Goal: Task Accomplishment & Management: Use online tool/utility

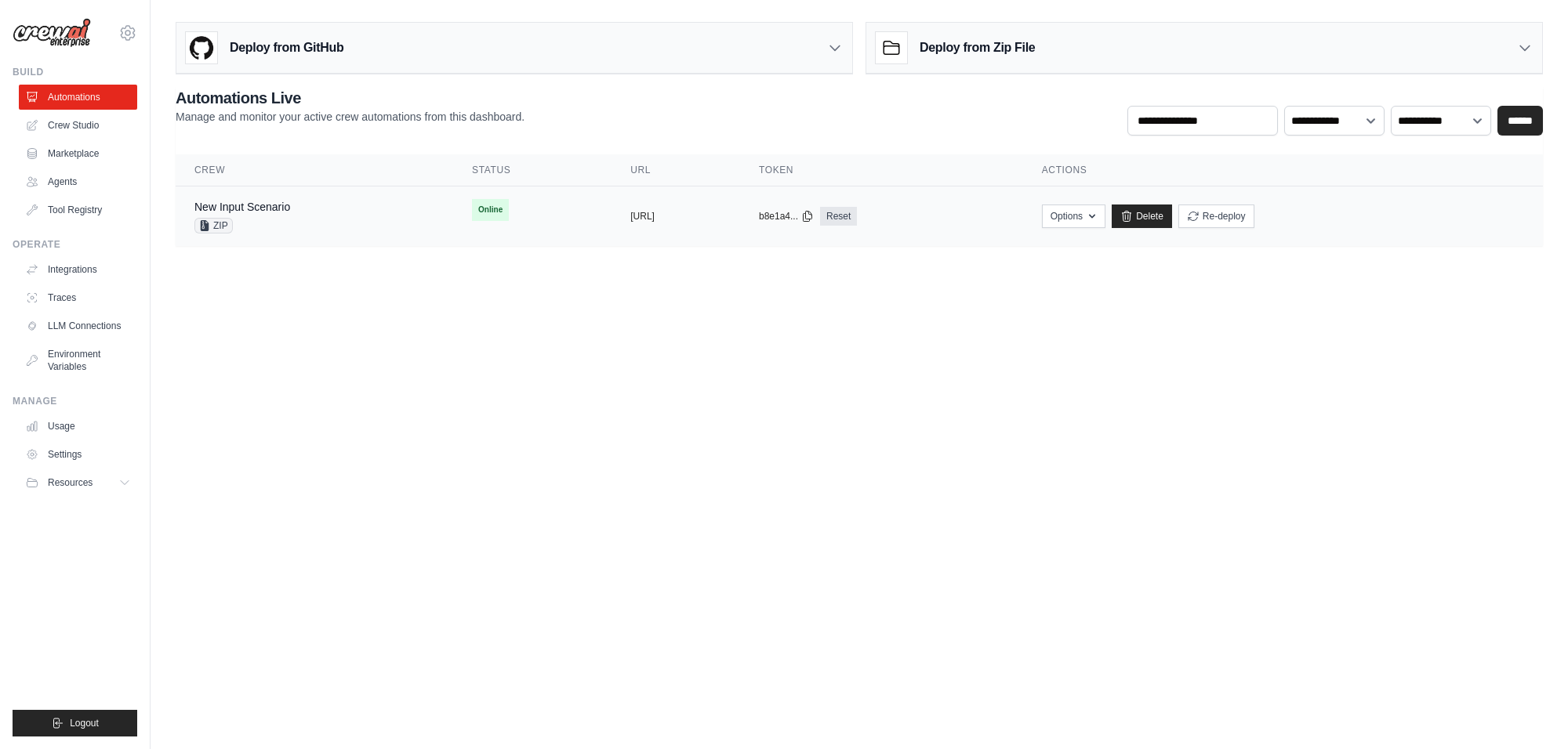
click at [365, 201] on div "New Input Scenario ZIP" at bounding box center [315, 216] width 240 height 34
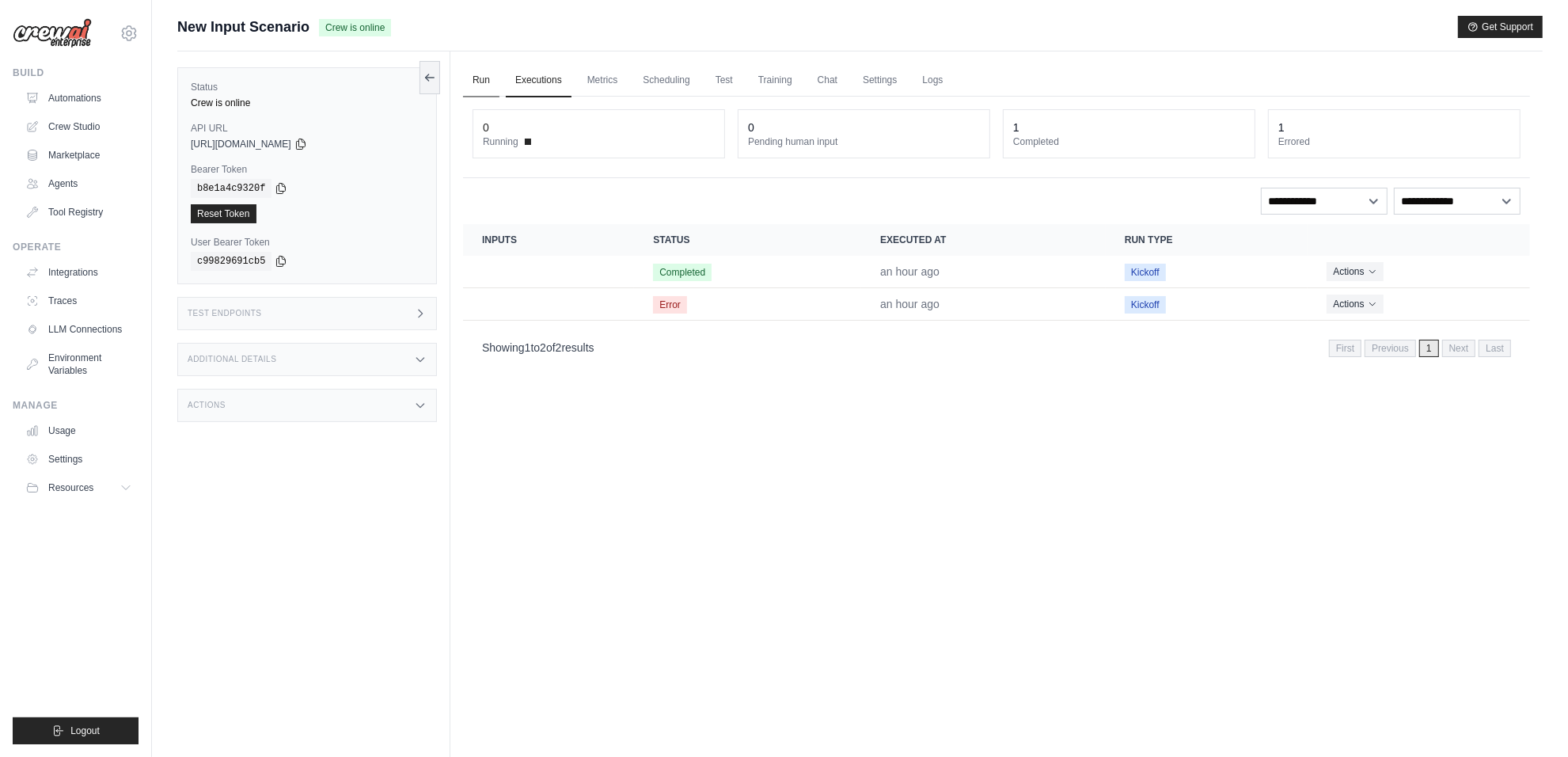
click at [481, 85] on link "Run" at bounding box center [481, 81] width 37 height 34
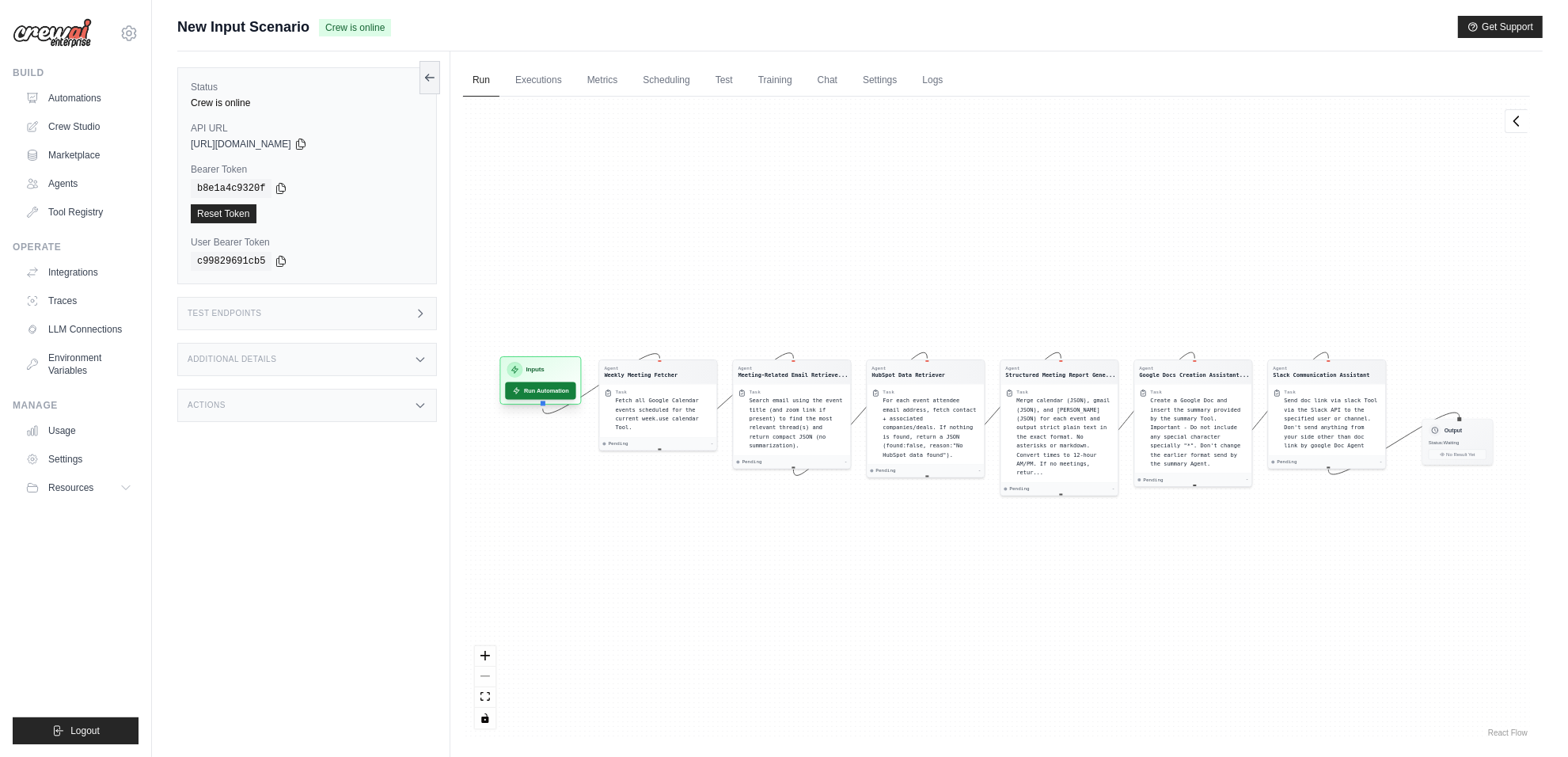
click at [551, 386] on button "Run Automation" at bounding box center [540, 390] width 70 height 17
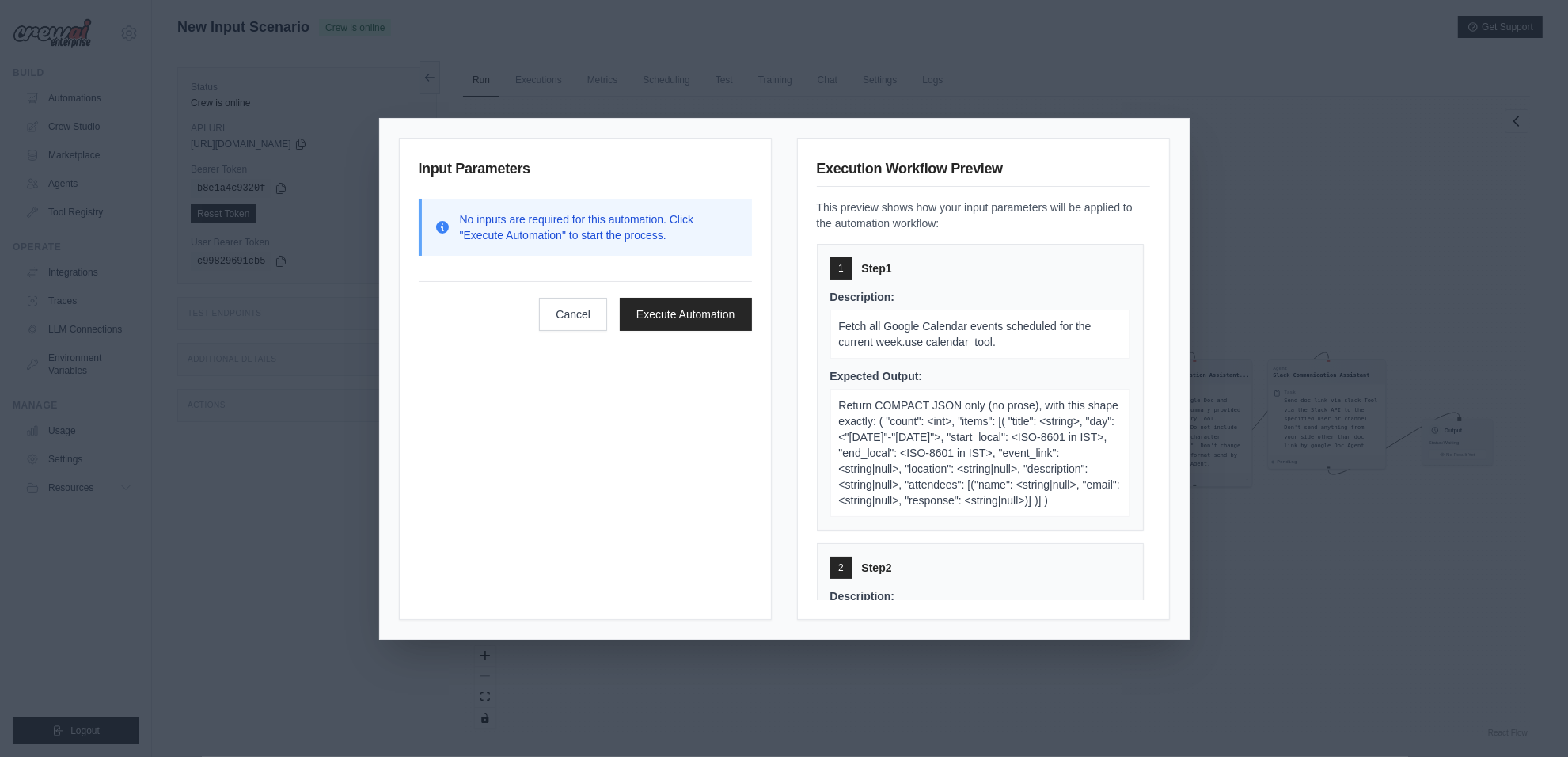
click at [698, 334] on div "Input Parameters No inputs are required for this automation. Click "Execute Aut…" at bounding box center [585, 378] width 373 height 483
click at [707, 314] on button "Execute Automation" at bounding box center [685, 313] width 132 height 34
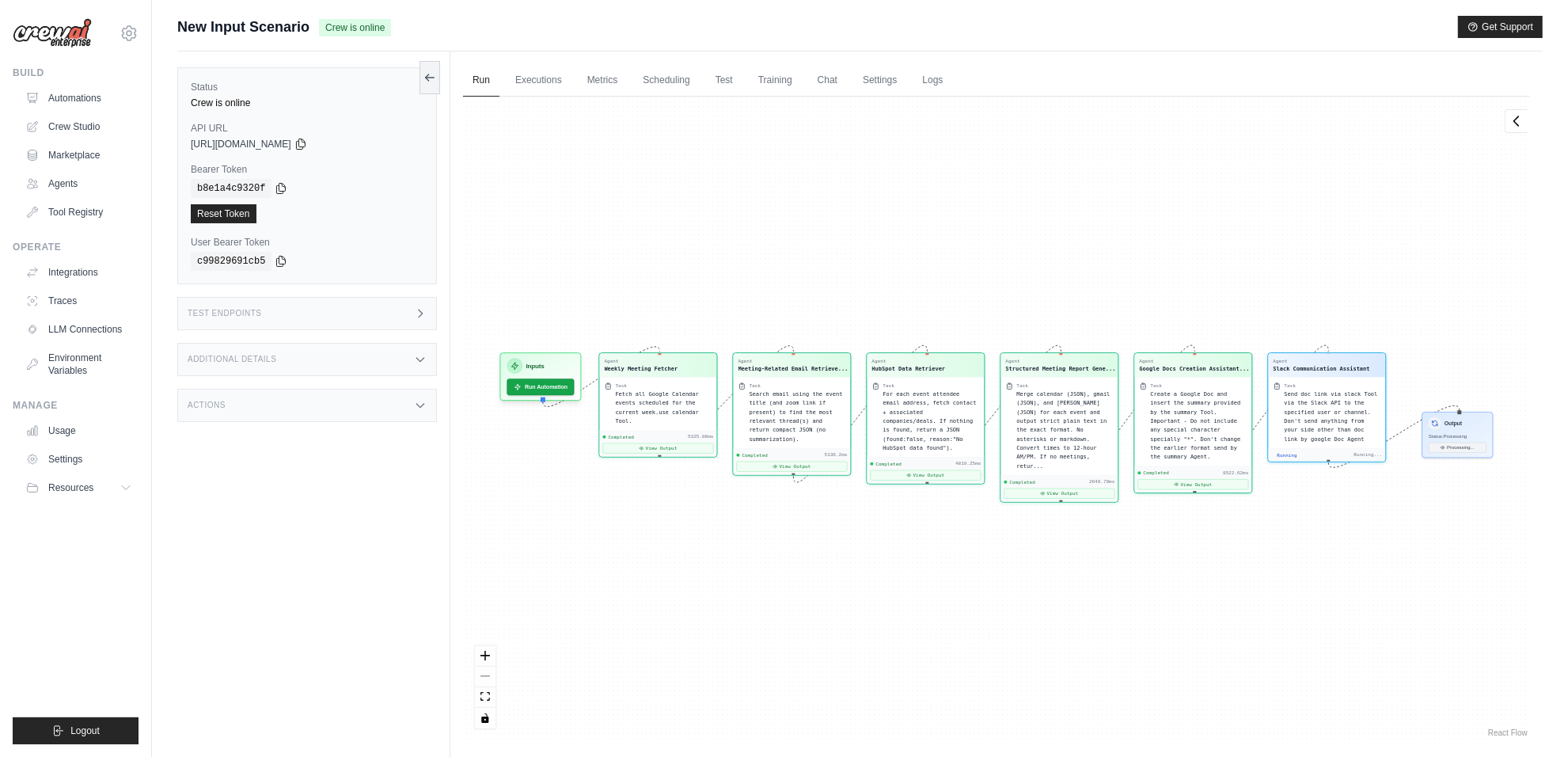
scroll to position [1109, 0]
click at [836, 84] on link "Chat" at bounding box center [828, 81] width 39 height 34
click at [330, 410] on div "Actions" at bounding box center [307, 405] width 260 height 34
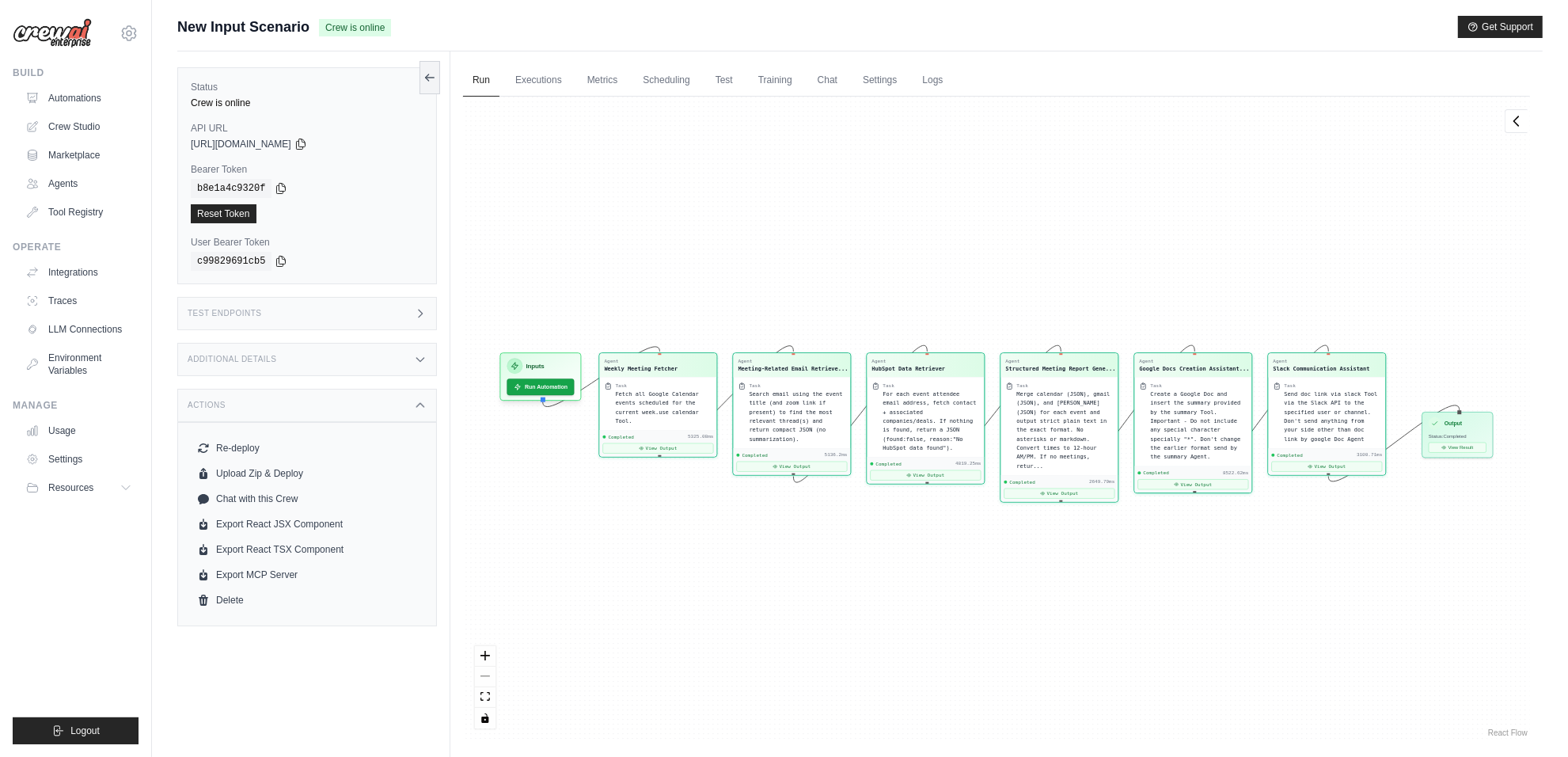
click at [330, 410] on div "Actions" at bounding box center [307, 405] width 260 height 34
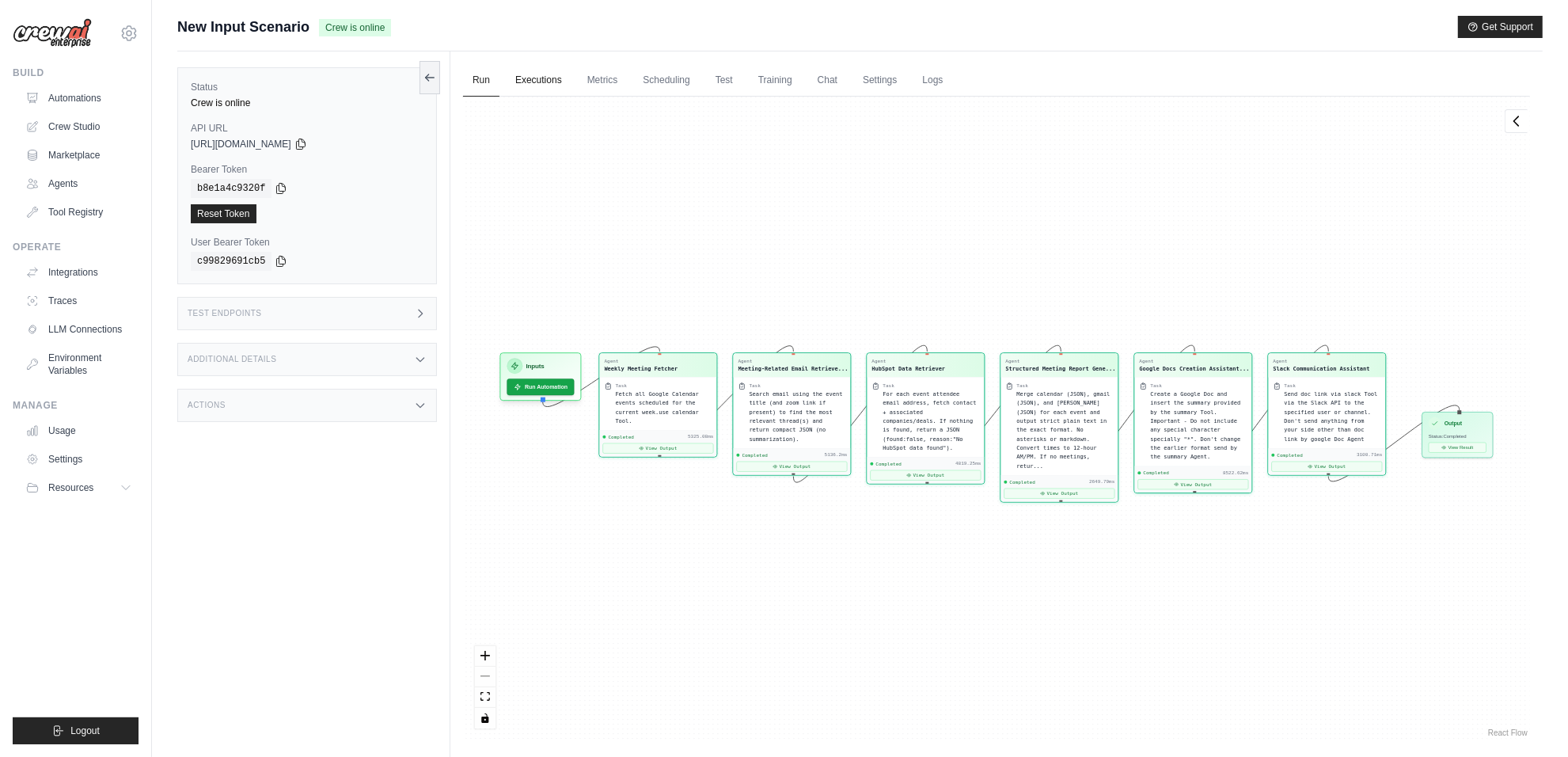
click at [545, 71] on link "Executions" at bounding box center [539, 81] width 65 height 34
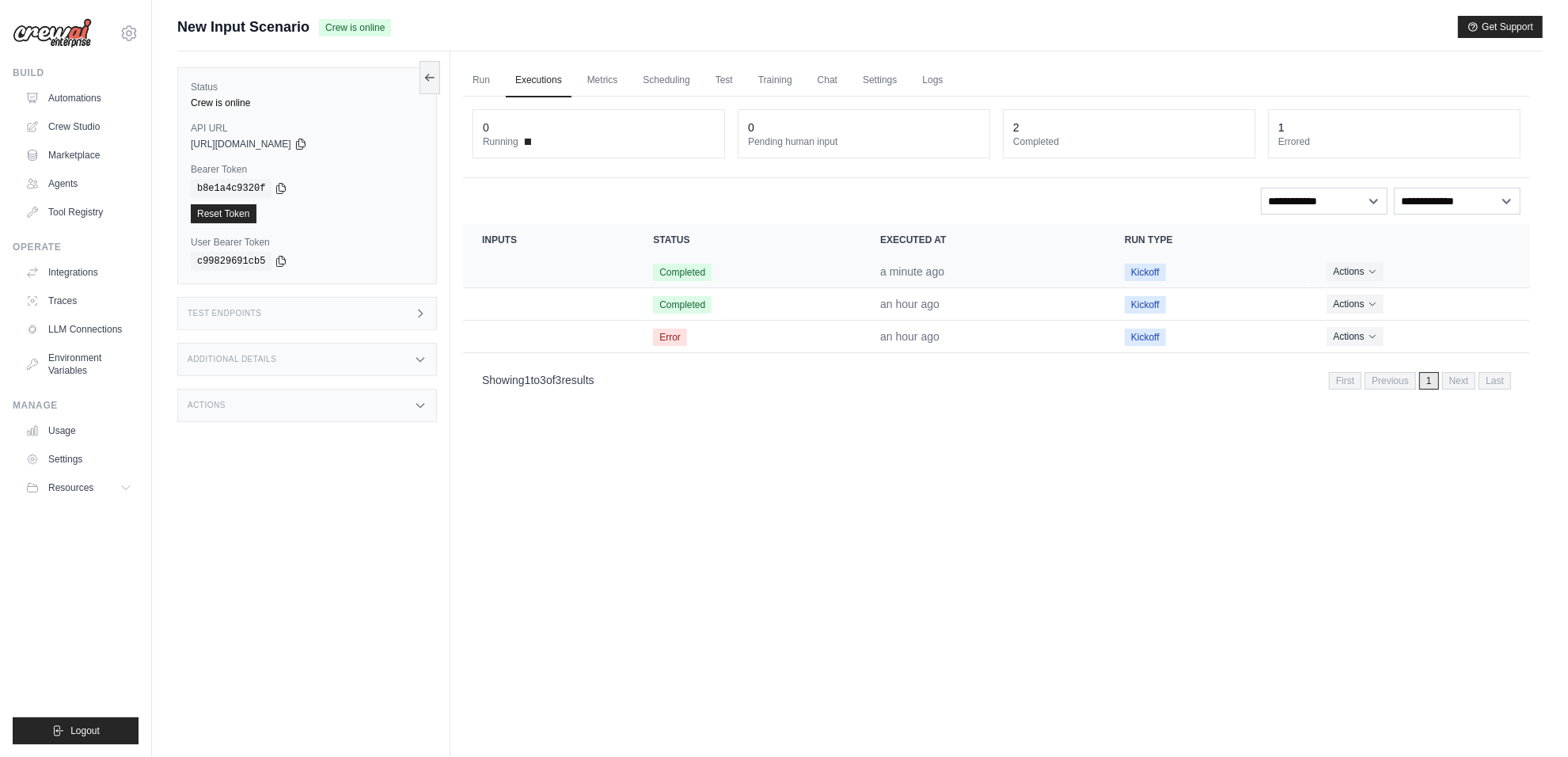
click at [606, 277] on td "Crew executions table" at bounding box center [549, 273] width 171 height 33
click at [685, 268] on span "Completed" at bounding box center [682, 273] width 59 height 17
click at [1352, 274] on button "Actions" at bounding box center [1355, 271] width 56 height 19
click at [1457, 297] on link "View Details" at bounding box center [1460, 300] width 101 height 25
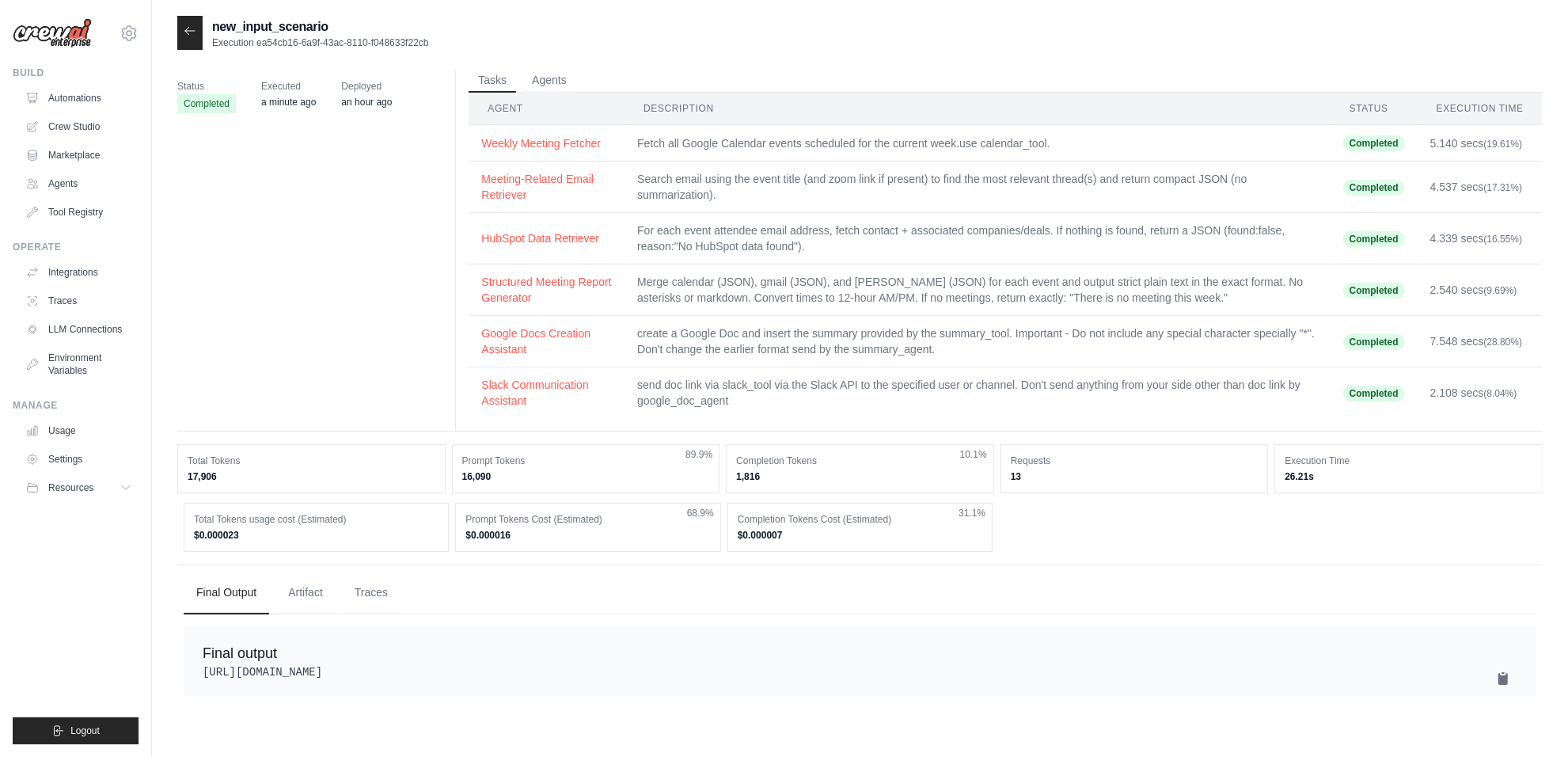
click at [507, 169] on td "Meeting-Related Email Retriever" at bounding box center [547, 187] width 156 height 51
click at [509, 184] on button "Meeting-Related Email Retriever" at bounding box center [547, 186] width 131 height 32
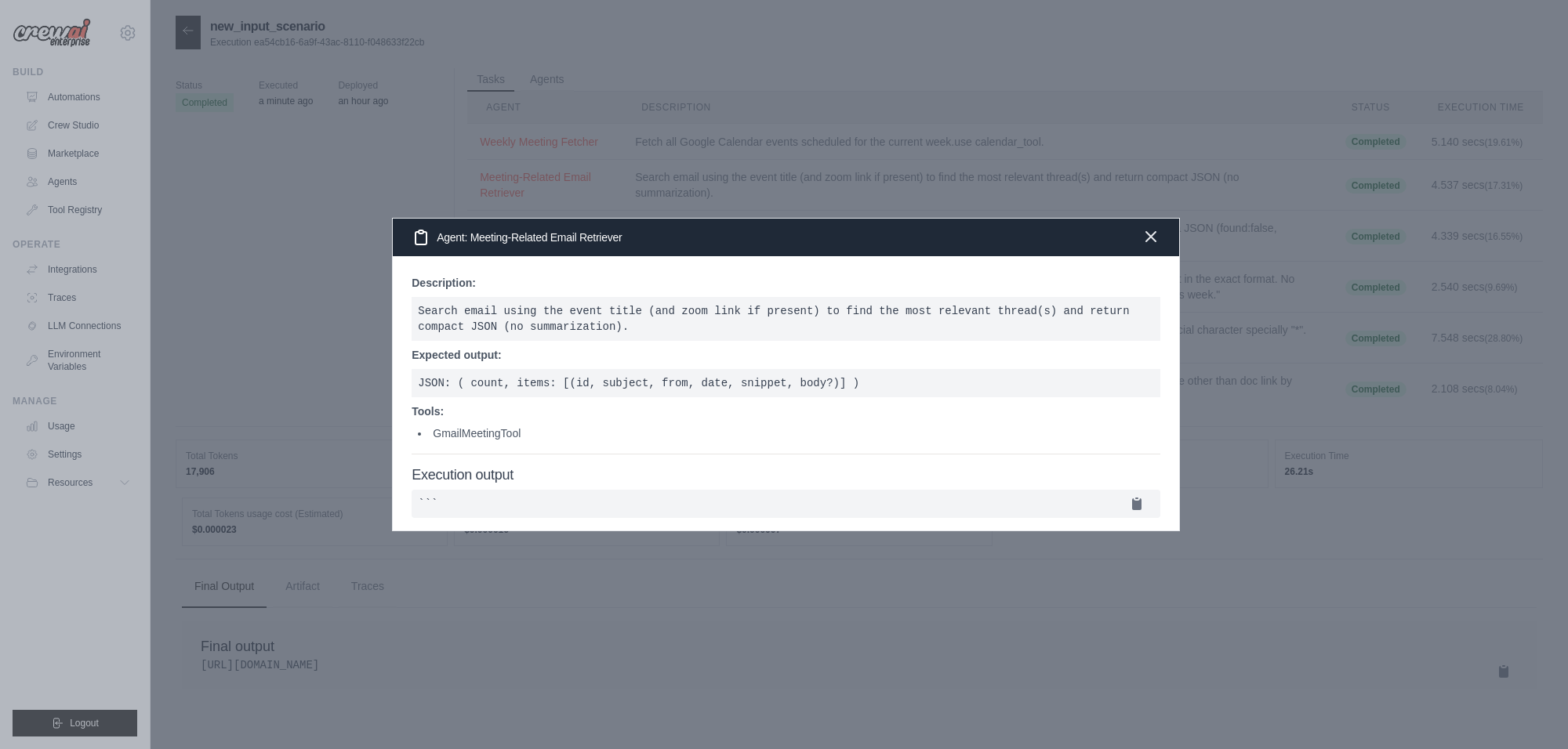
click at [1142, 228] on icon "button" at bounding box center [1151, 237] width 19 height 19
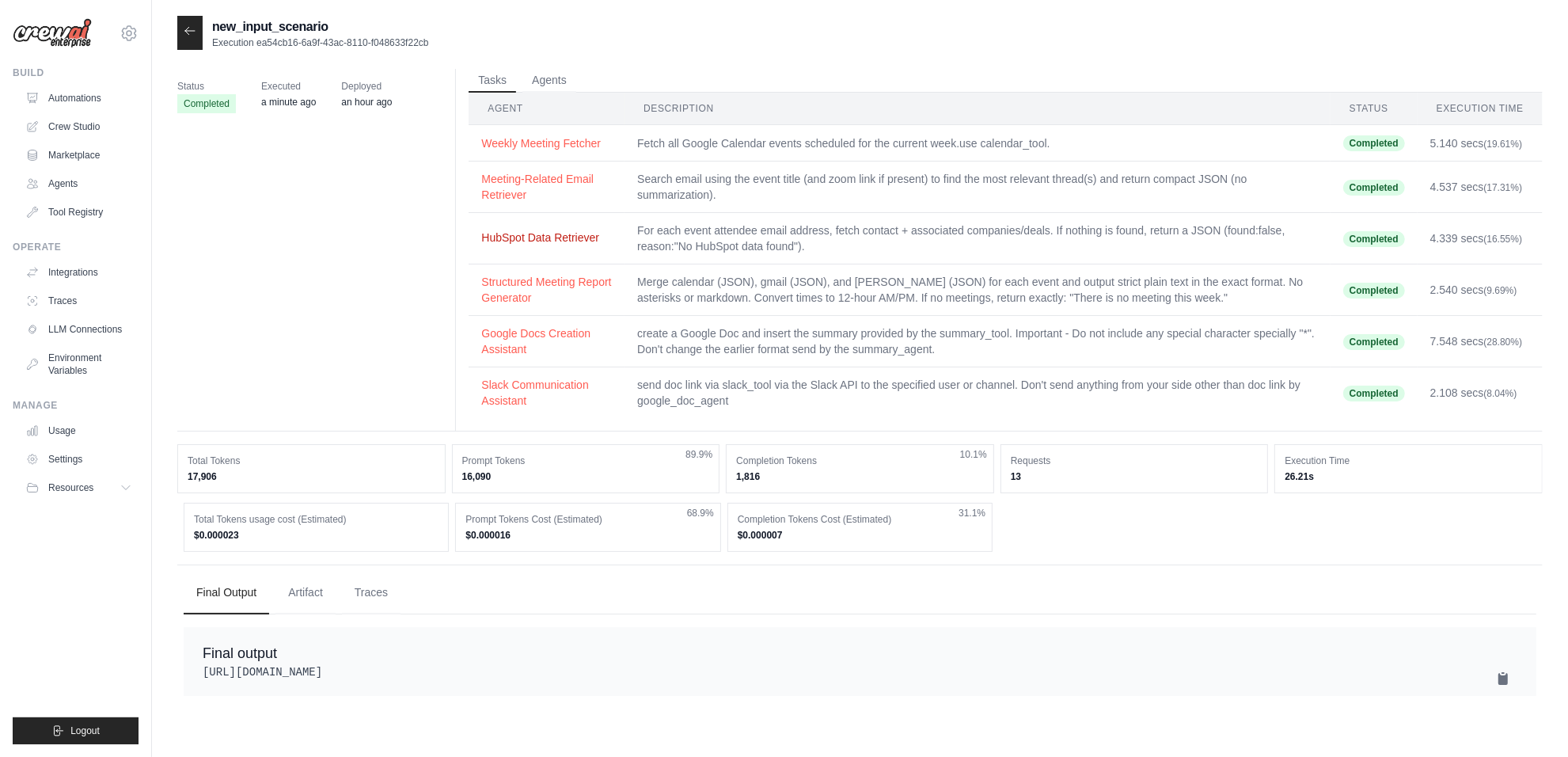
click at [572, 244] on button "HubSpot Data Retriever" at bounding box center [547, 238] width 131 height 15
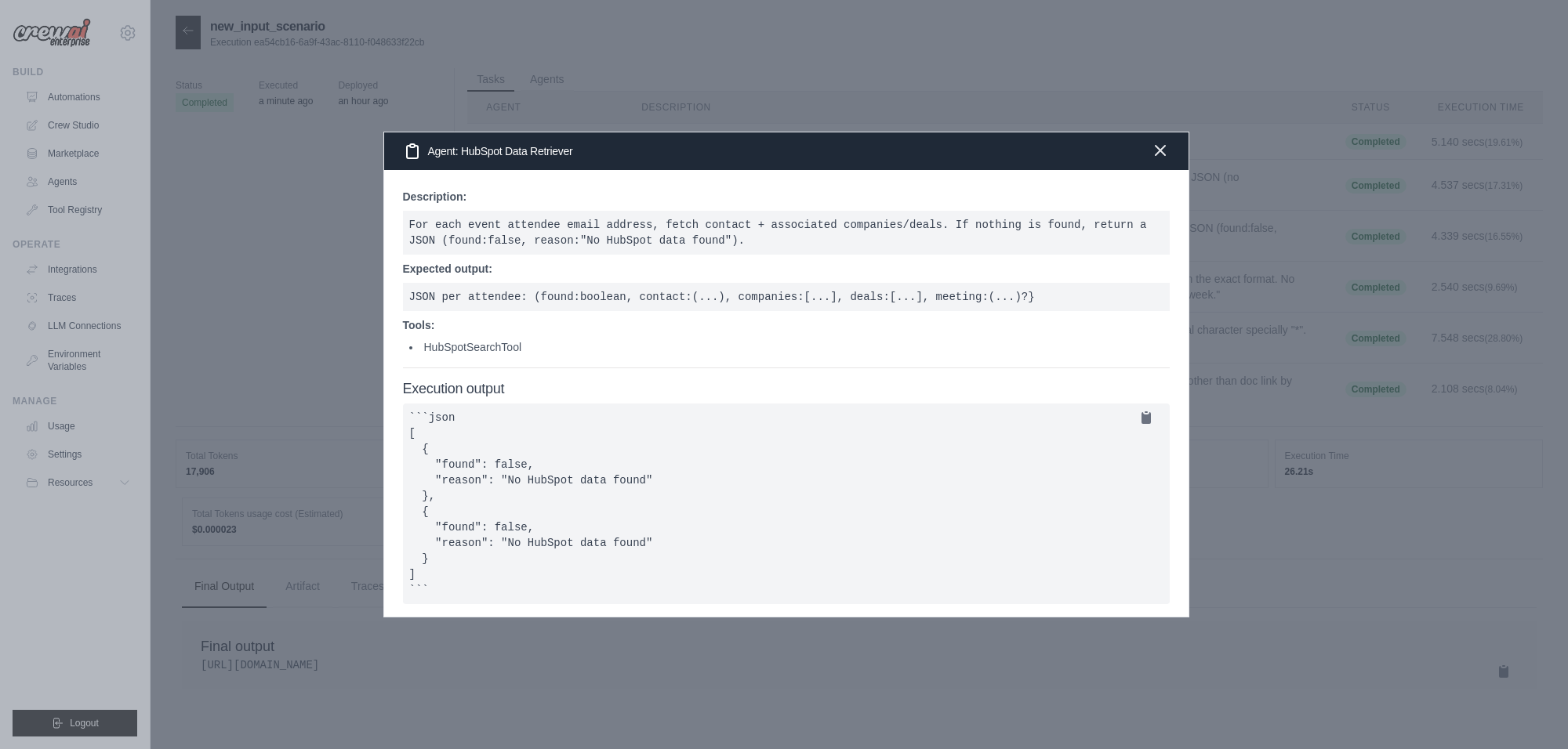
click at [1164, 144] on icon "button" at bounding box center [1161, 151] width 19 height 19
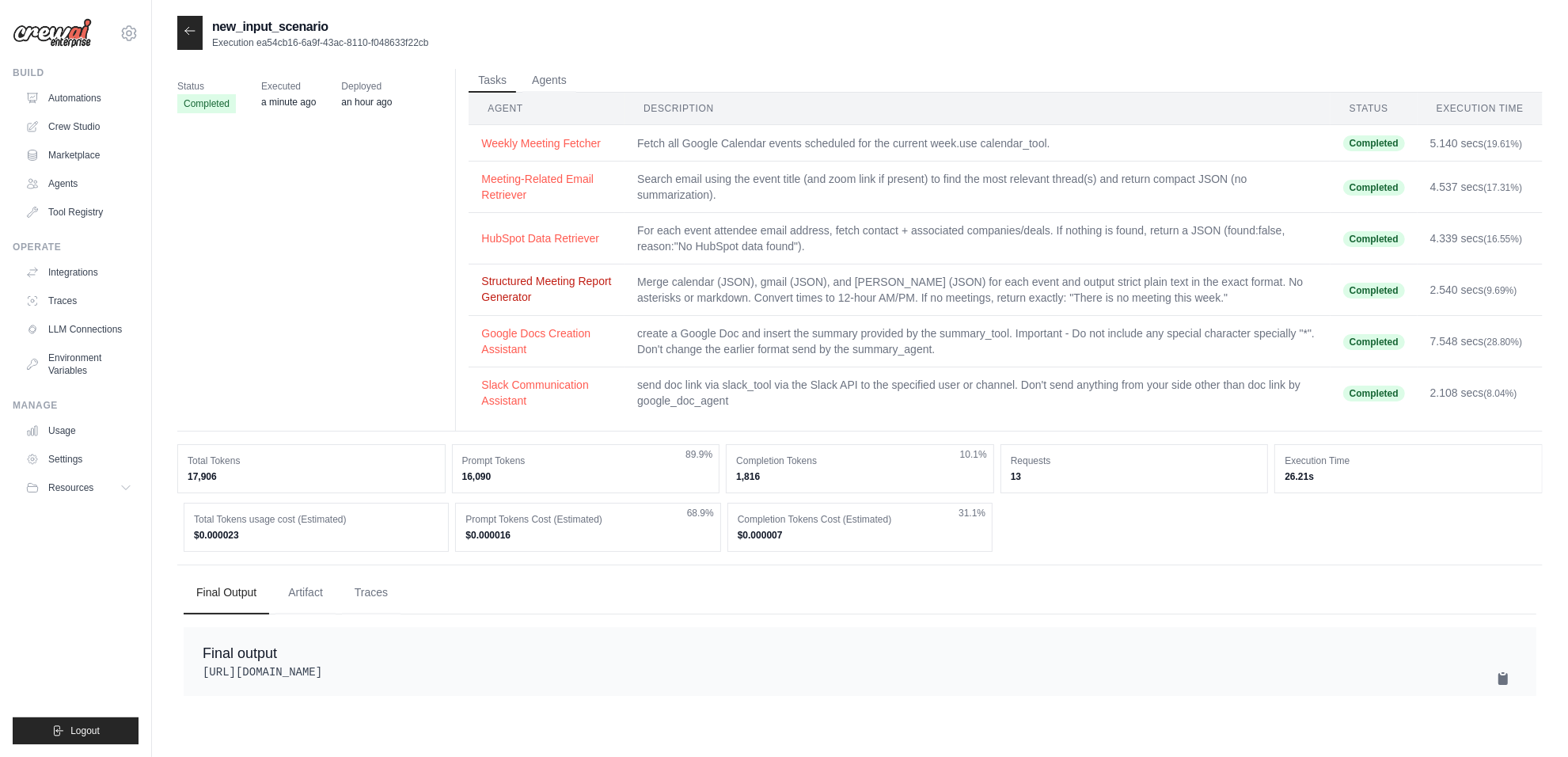
click at [558, 288] on button "Structured Meeting Report Generator" at bounding box center [547, 289] width 131 height 32
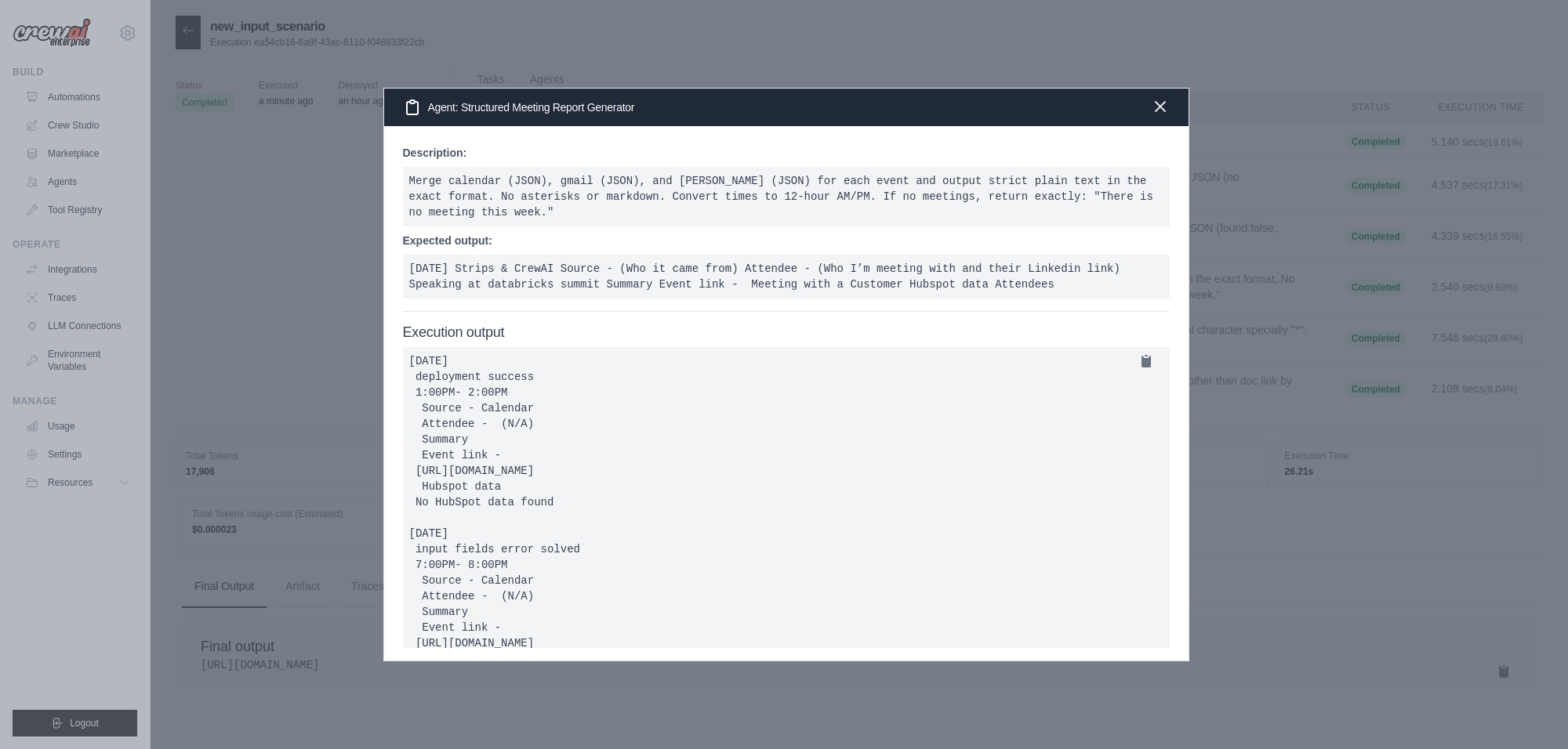
click at [1155, 111] on icon "button" at bounding box center [1160, 107] width 10 height 10
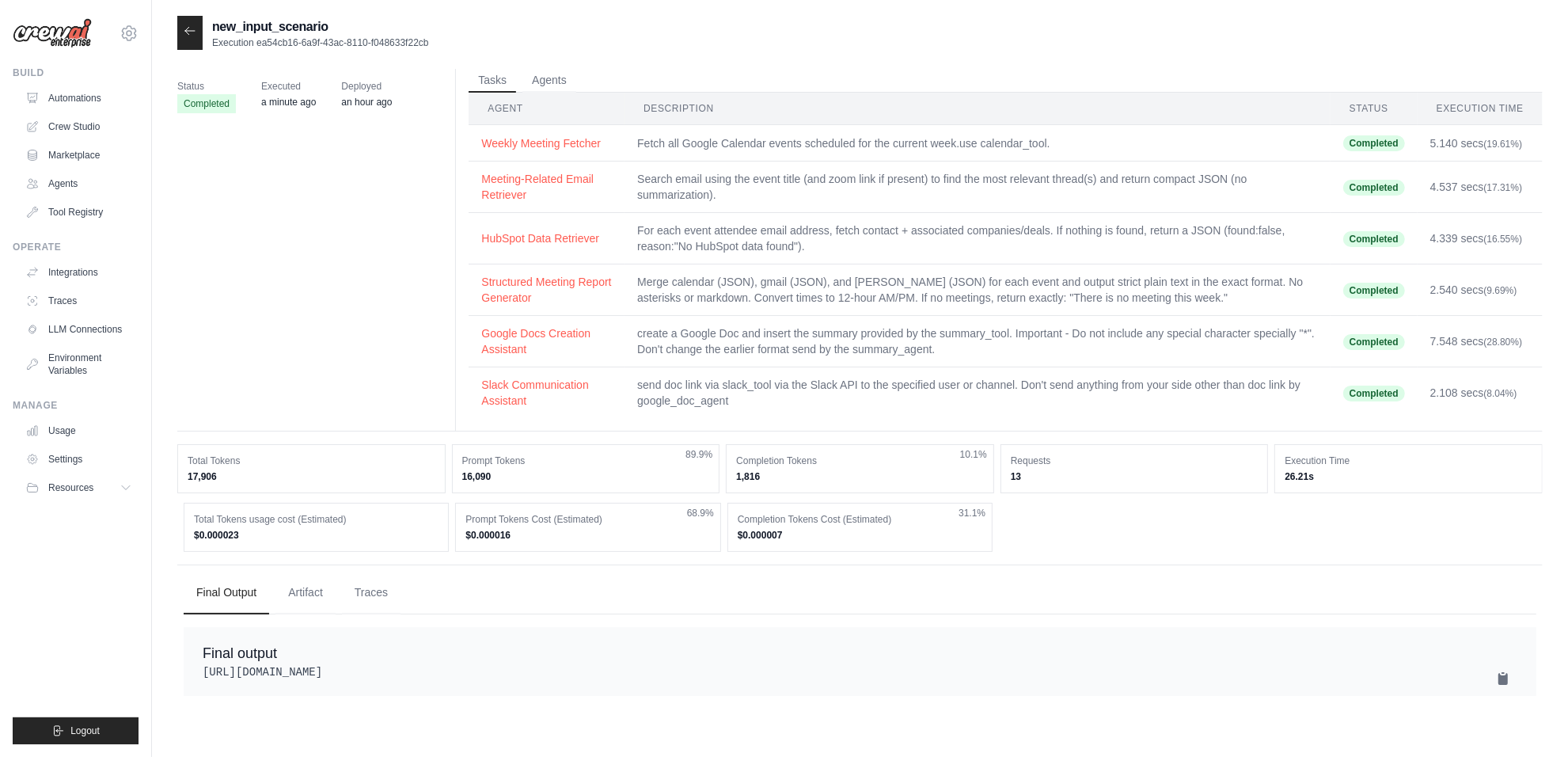
scroll to position [32, 0]
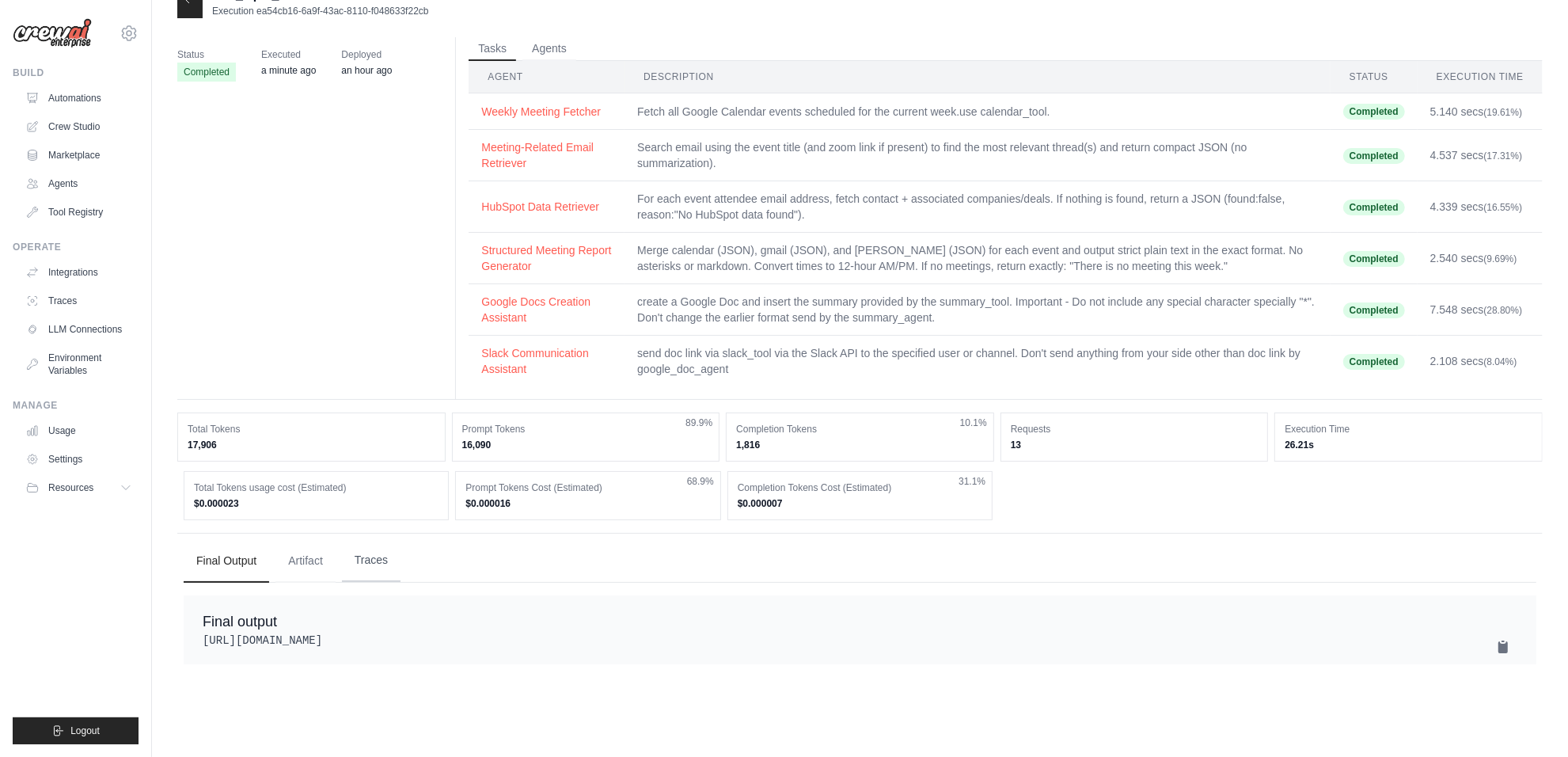
click at [390, 563] on button "Traces" at bounding box center [371, 561] width 59 height 42
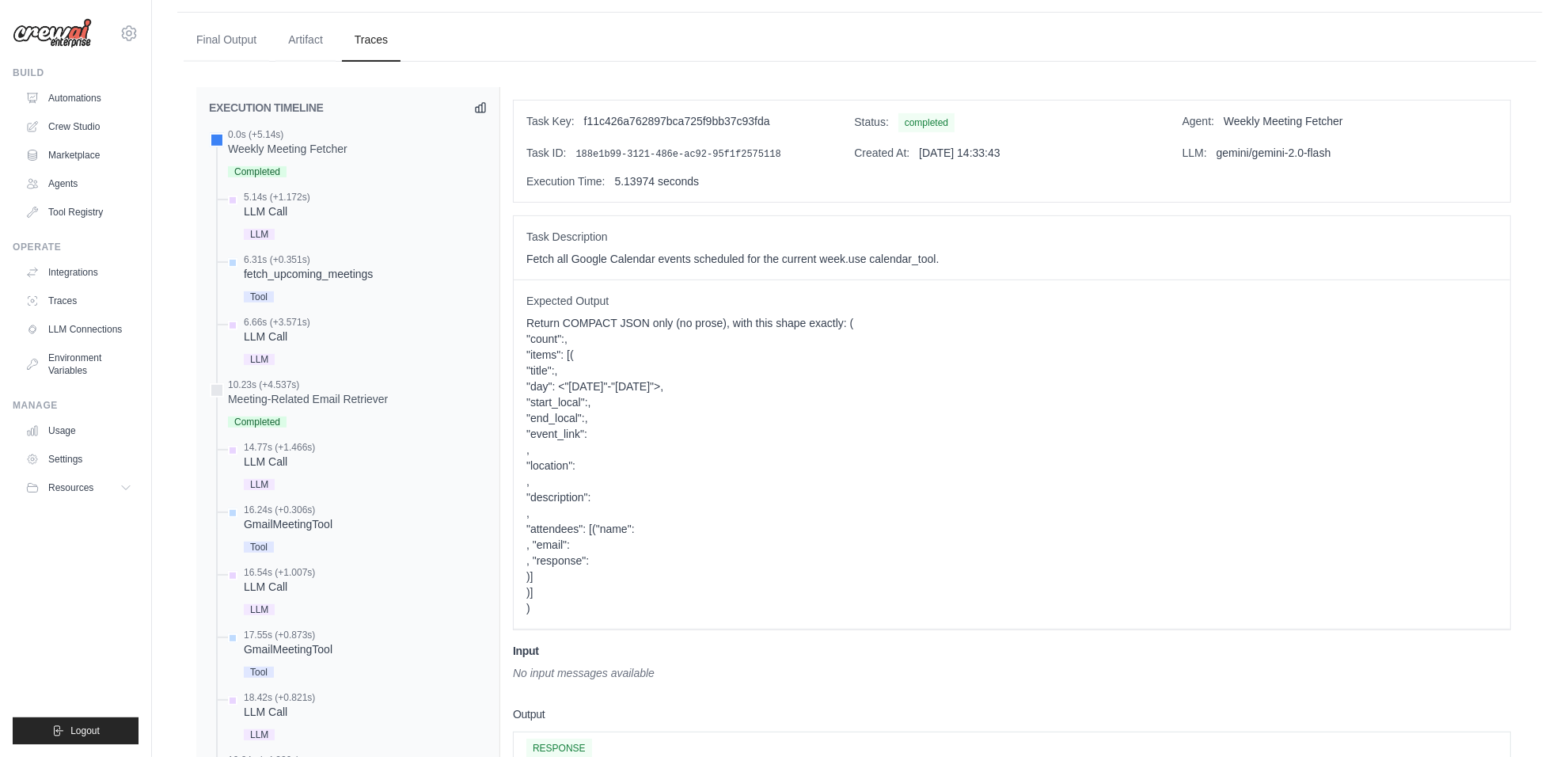
scroll to position [548, 0]
click at [279, 529] on div "GmailMeetingTool" at bounding box center [288, 529] width 89 height 15
